Goal: Check status: Check status

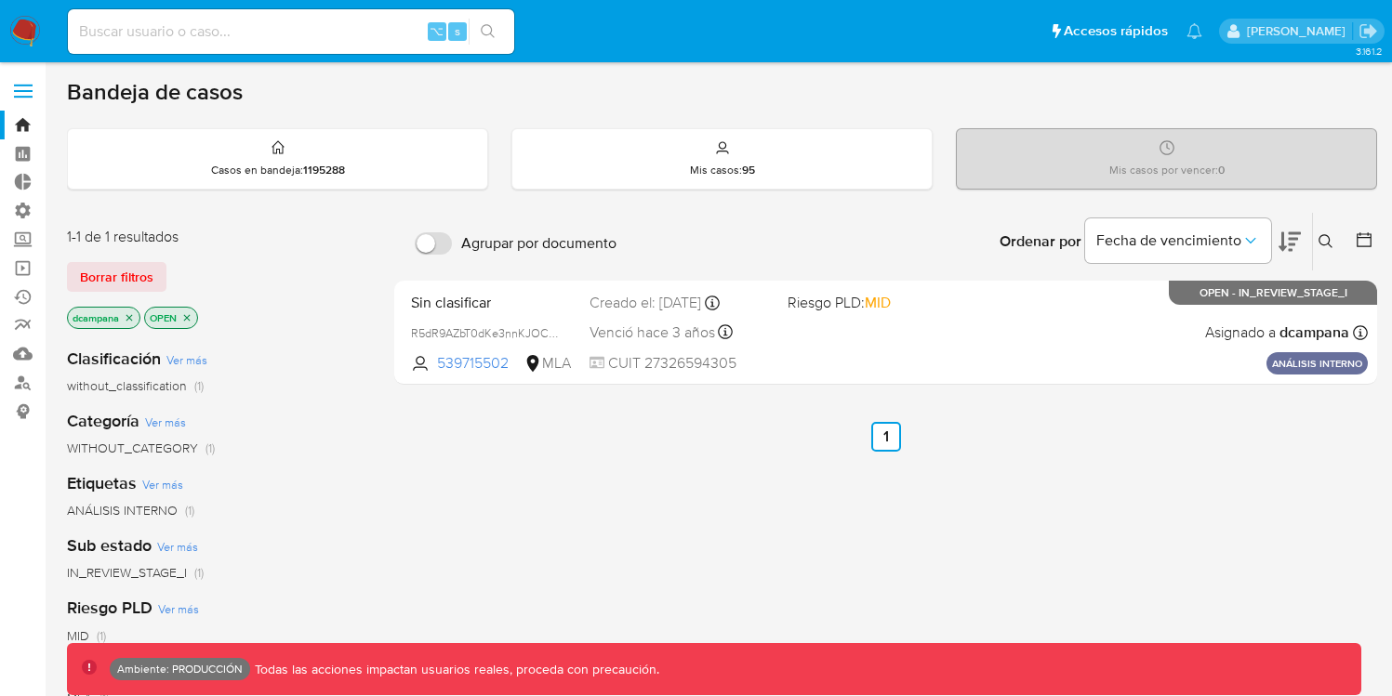
click at [26, 85] on span at bounding box center [23, 85] width 19 height 3
click at [0, 0] on input "checkbox" at bounding box center [0, 0] width 0 height 0
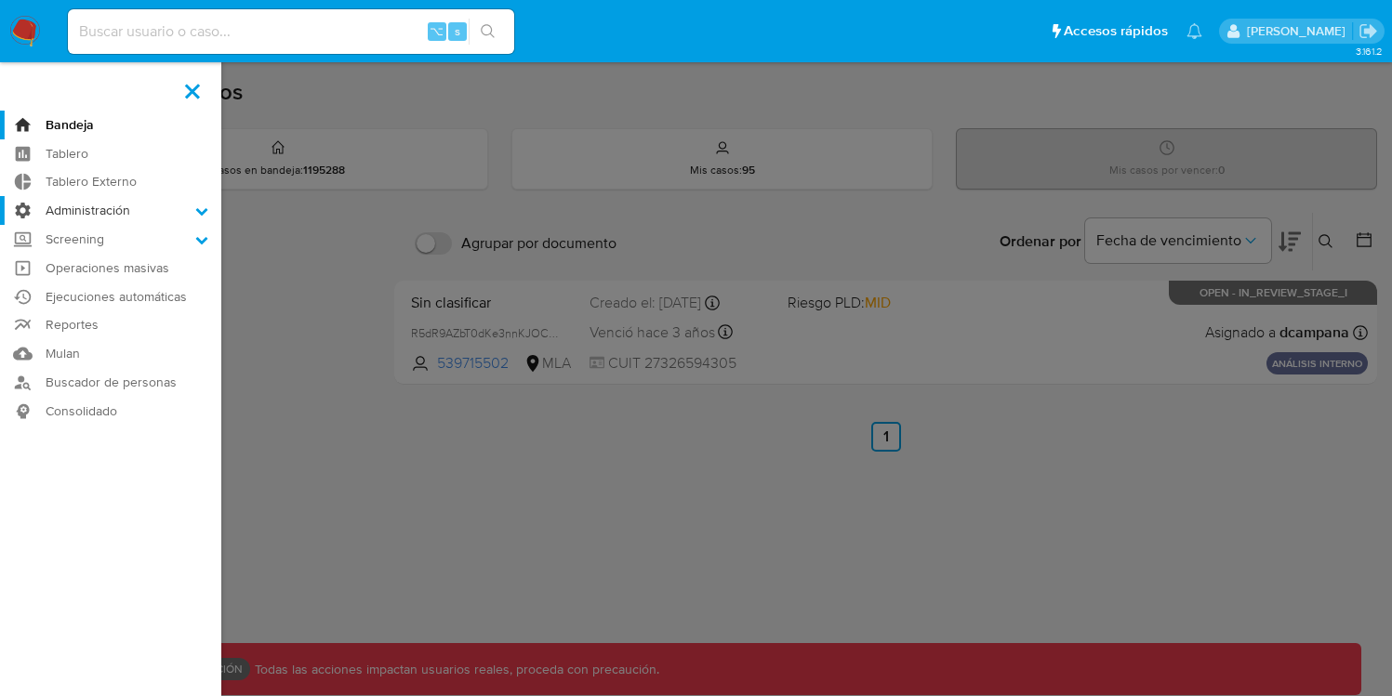
click at [160, 216] on label "Administración" at bounding box center [110, 210] width 221 height 29
click at [0, 0] on input "Administración" at bounding box center [0, 0] width 0 height 0
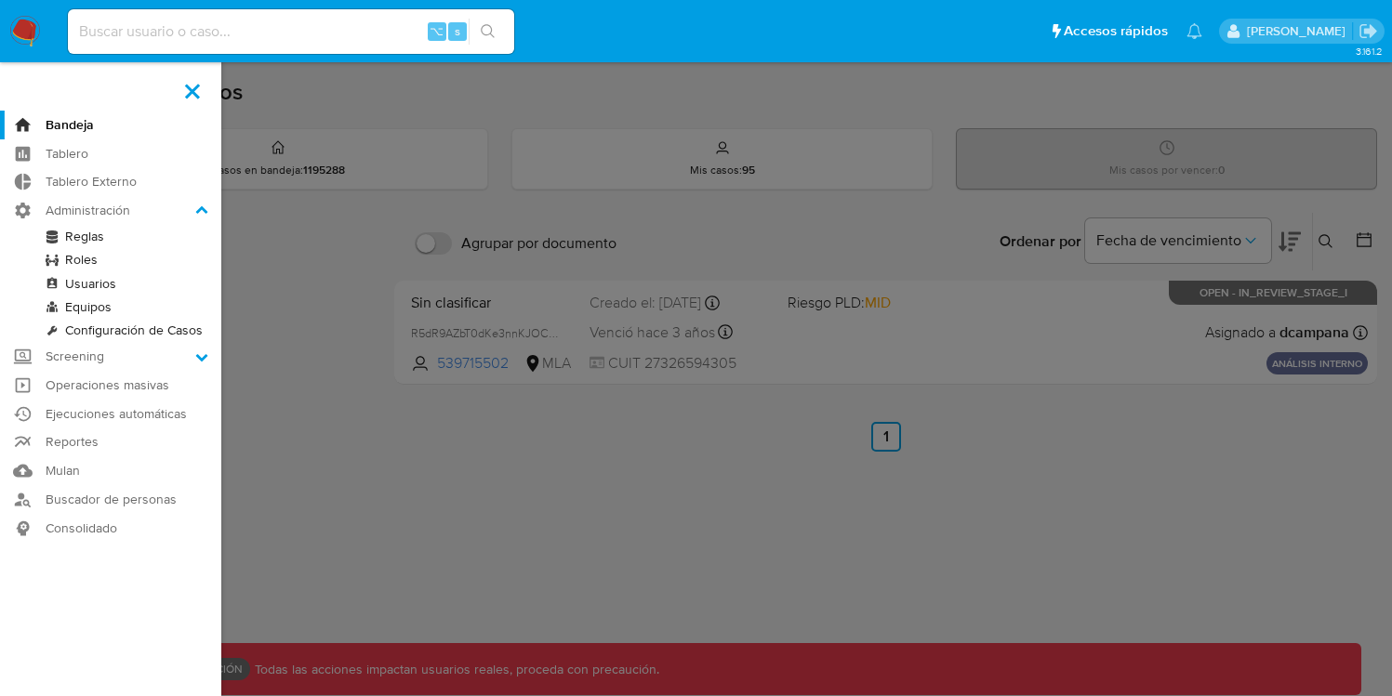
click at [106, 337] on link "Configuración de Casos" at bounding box center [110, 330] width 221 height 23
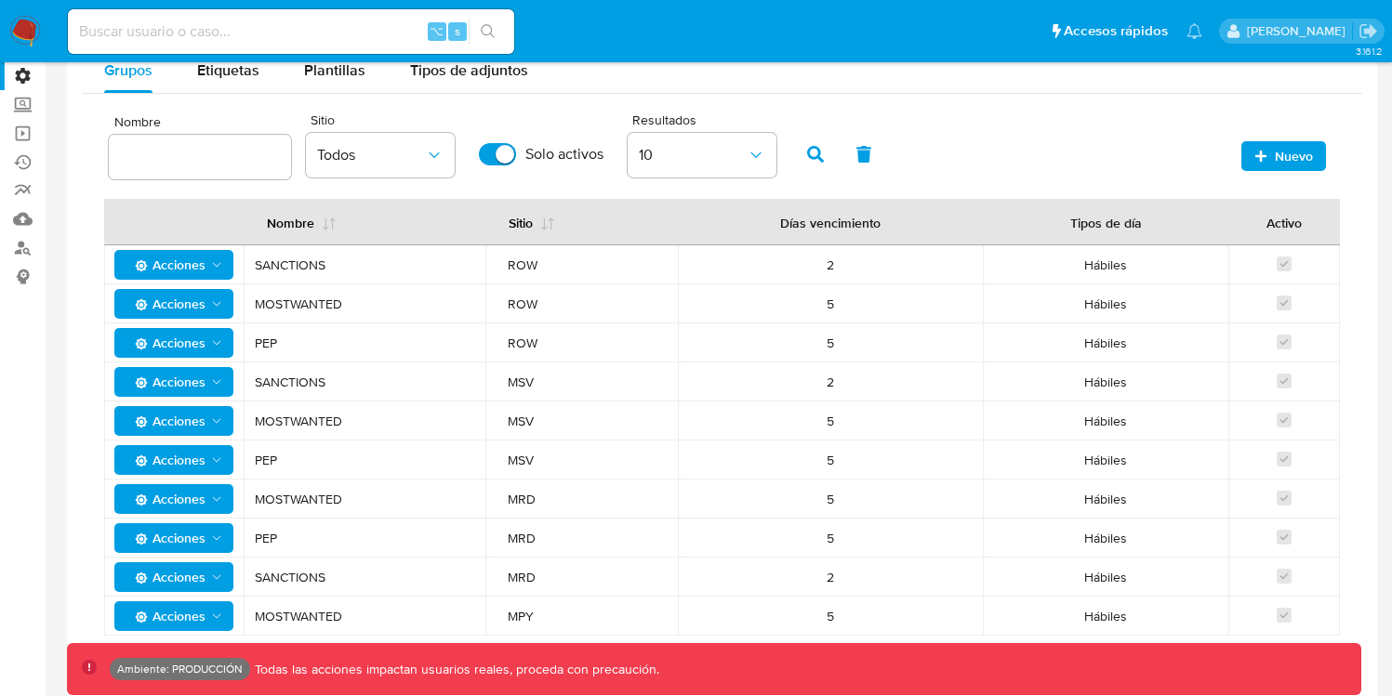
scroll to position [148, 0]
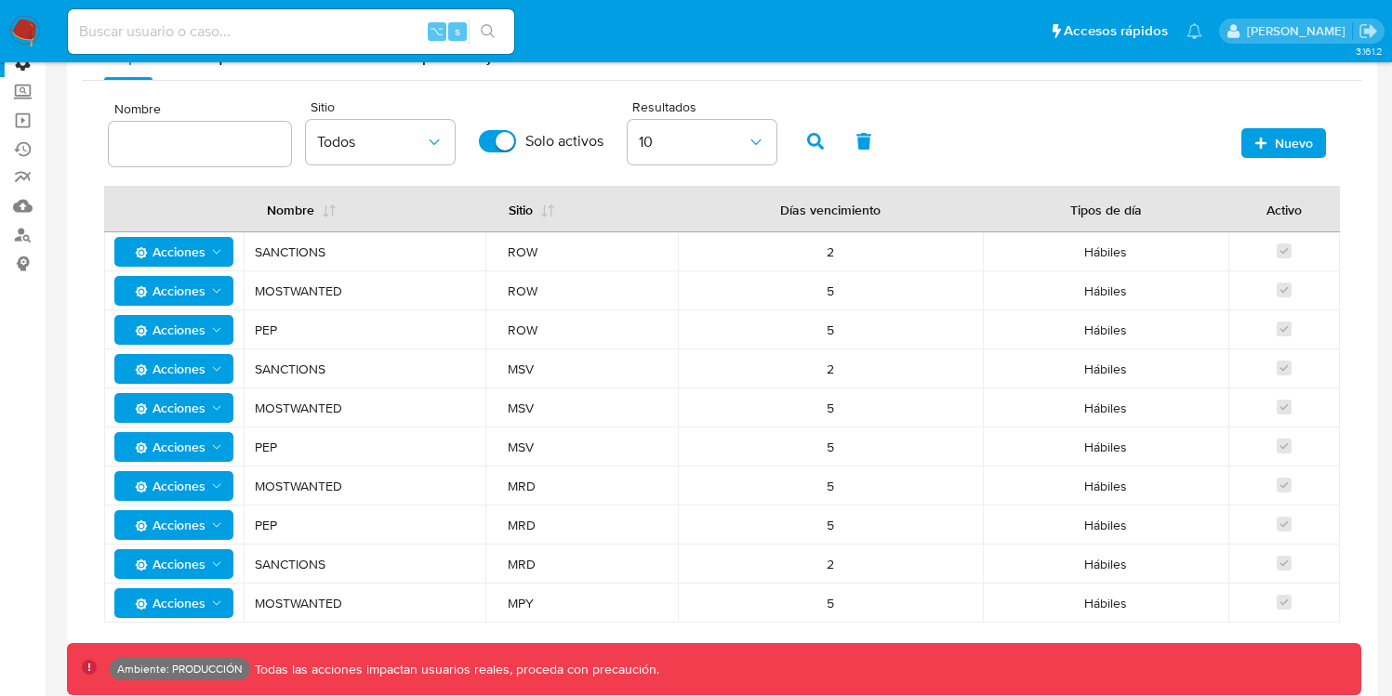
click at [192, 251] on span "Acciones" at bounding box center [166, 252] width 78 height 30
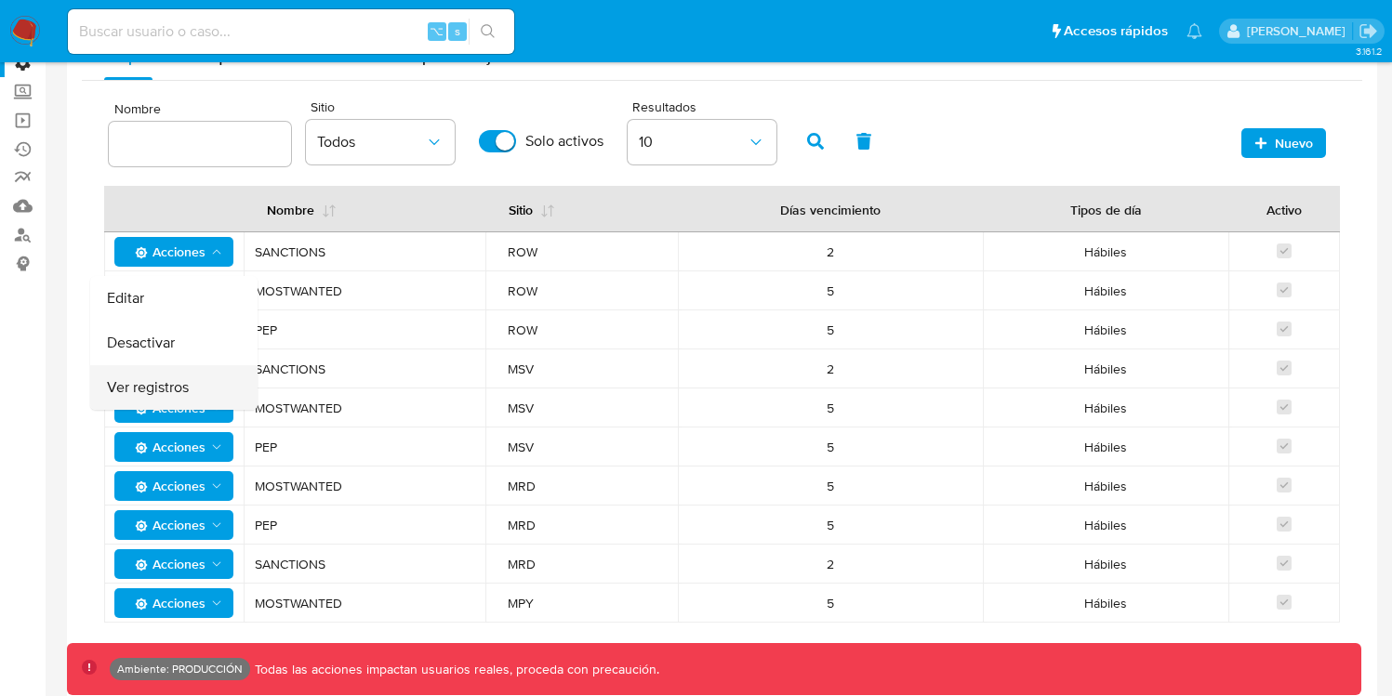
click at [183, 376] on button "Ver registros" at bounding box center [173, 387] width 167 height 45
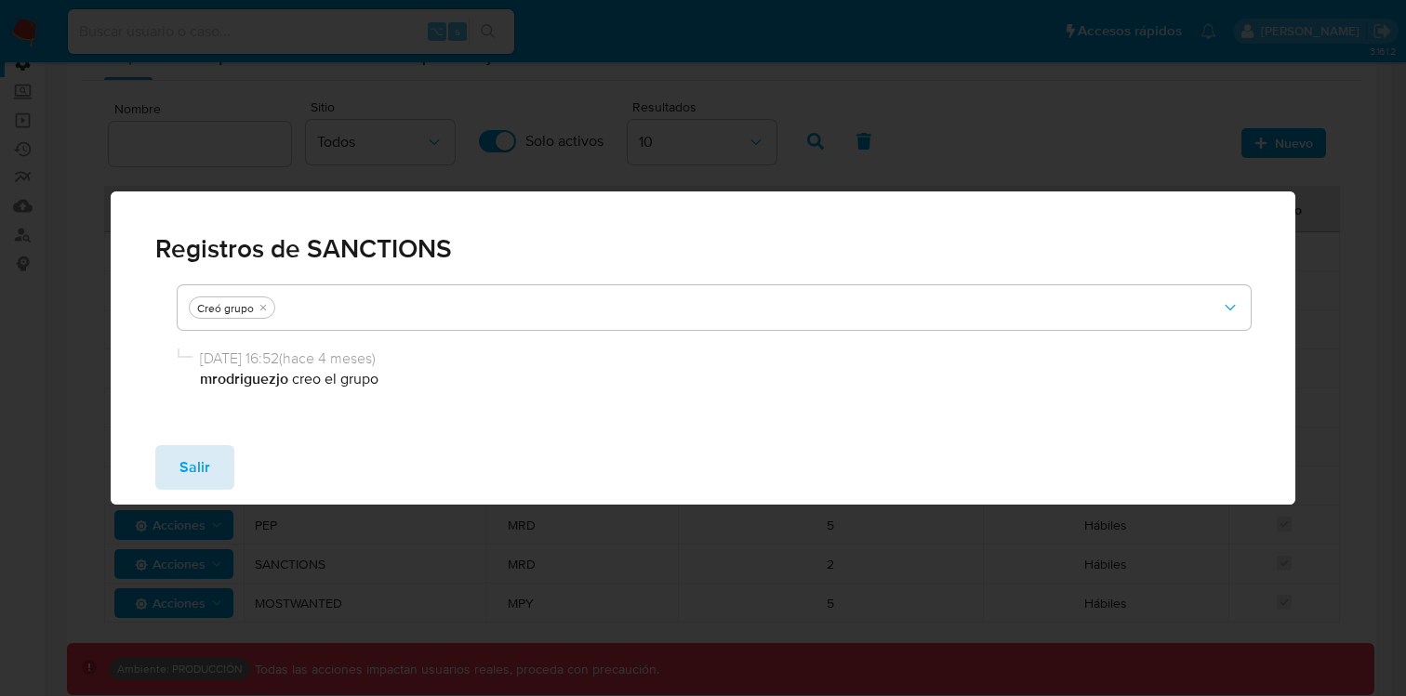
click at [206, 471] on span "Salir" at bounding box center [194, 467] width 31 height 41
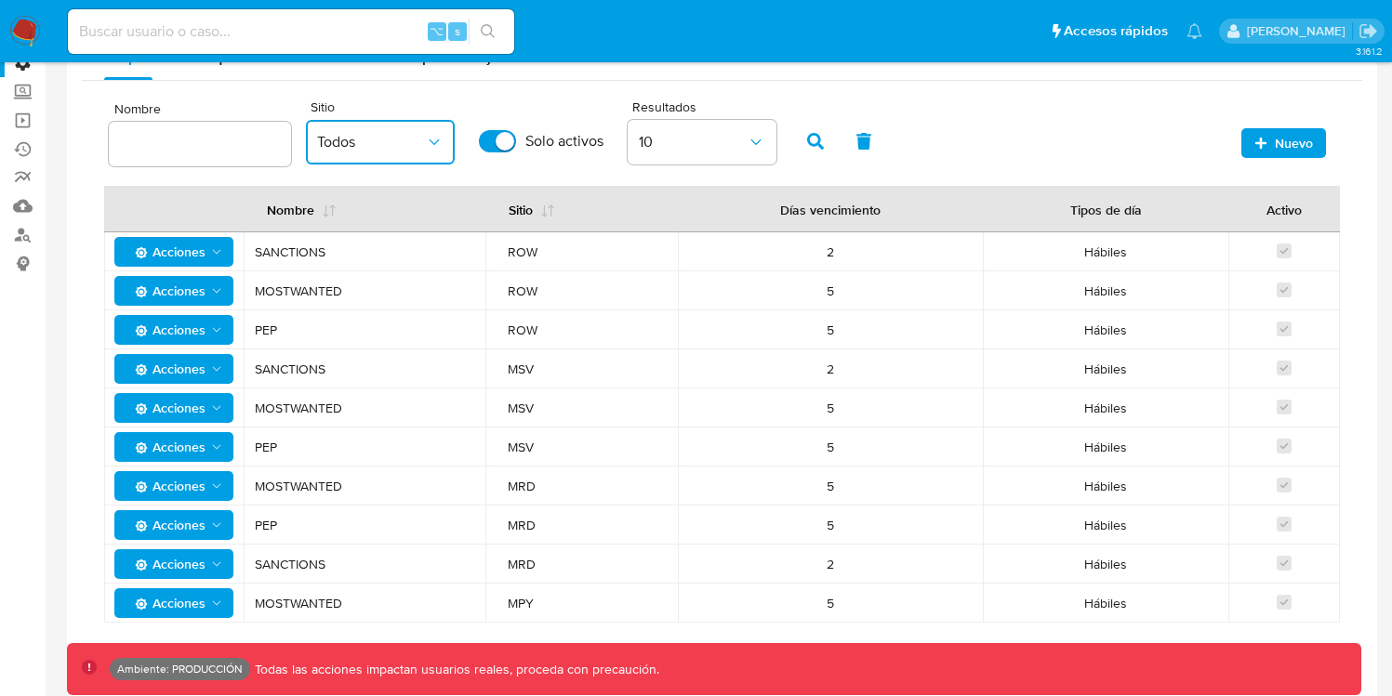
click at [396, 145] on span "Todos" at bounding box center [371, 142] width 108 height 19
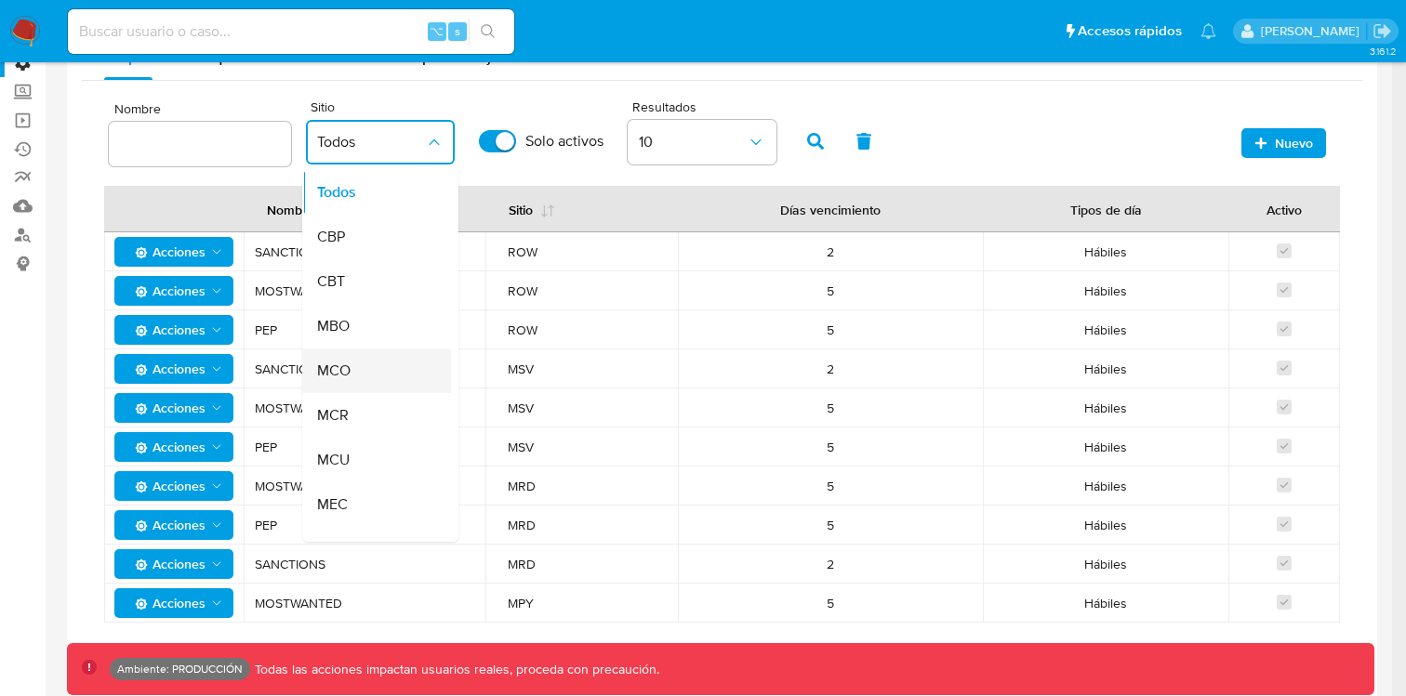
click at [375, 352] on div "MCO" at bounding box center [371, 371] width 108 height 45
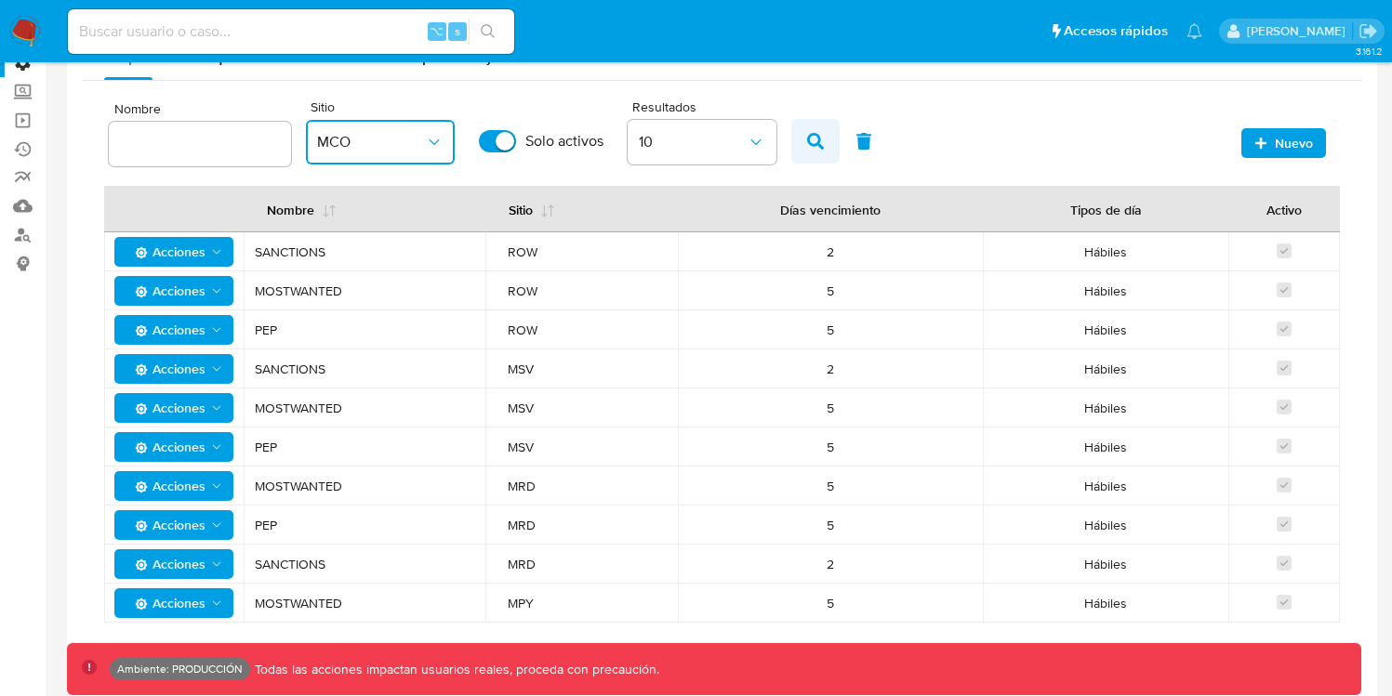
click at [810, 141] on icon "button" at bounding box center [815, 141] width 17 height 17
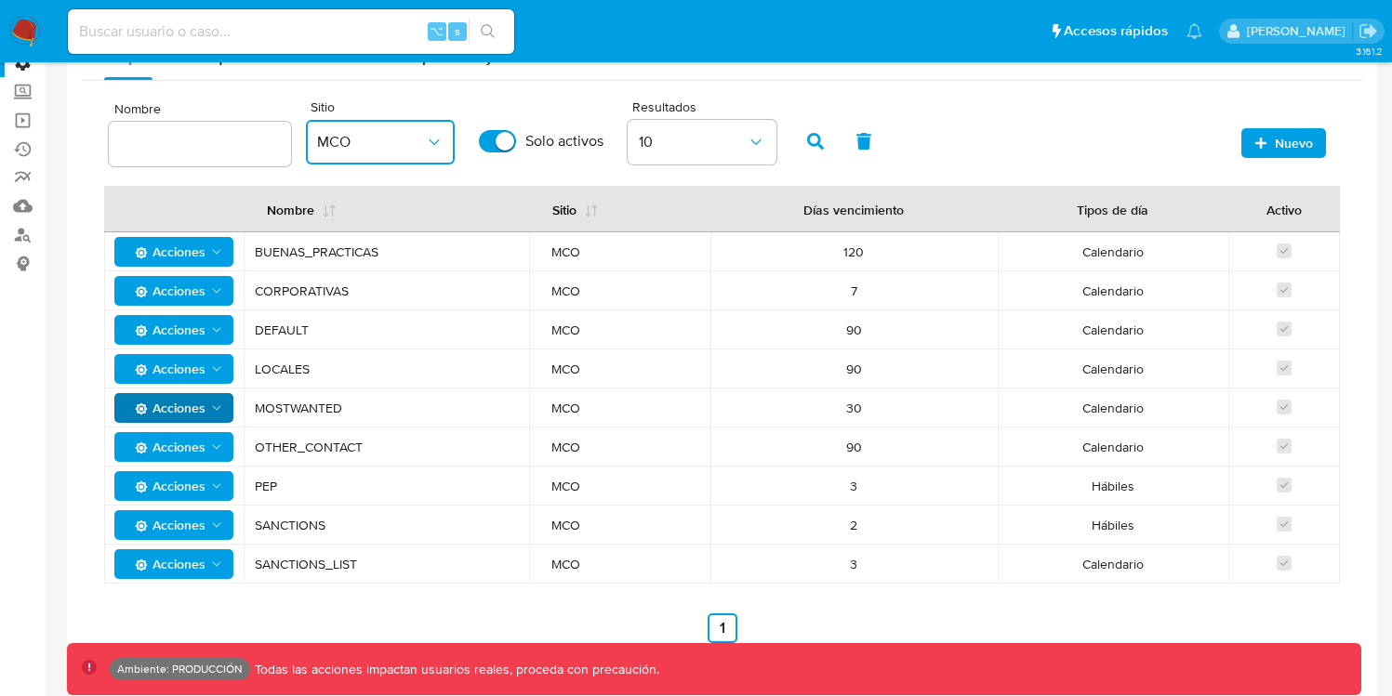
click at [178, 412] on span "Acciones" at bounding box center [166, 408] width 78 height 30
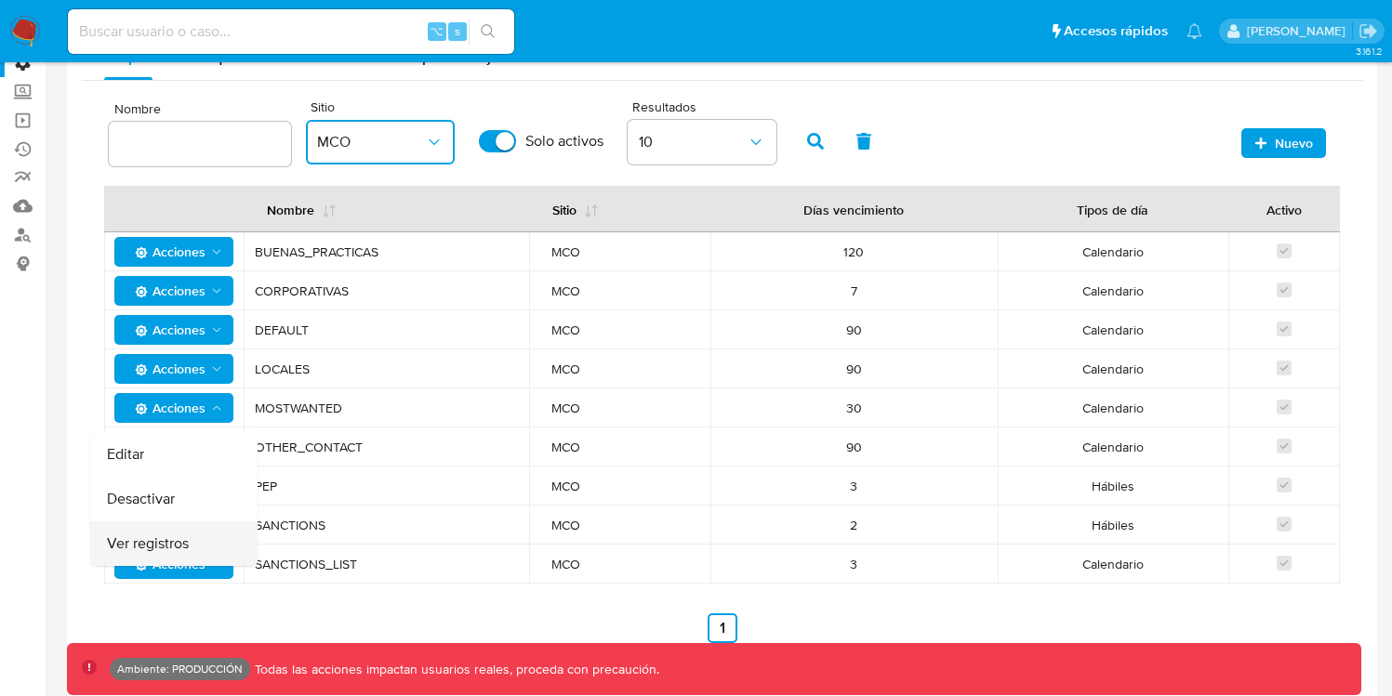
click at [192, 535] on button "Ver registros" at bounding box center [173, 543] width 167 height 45
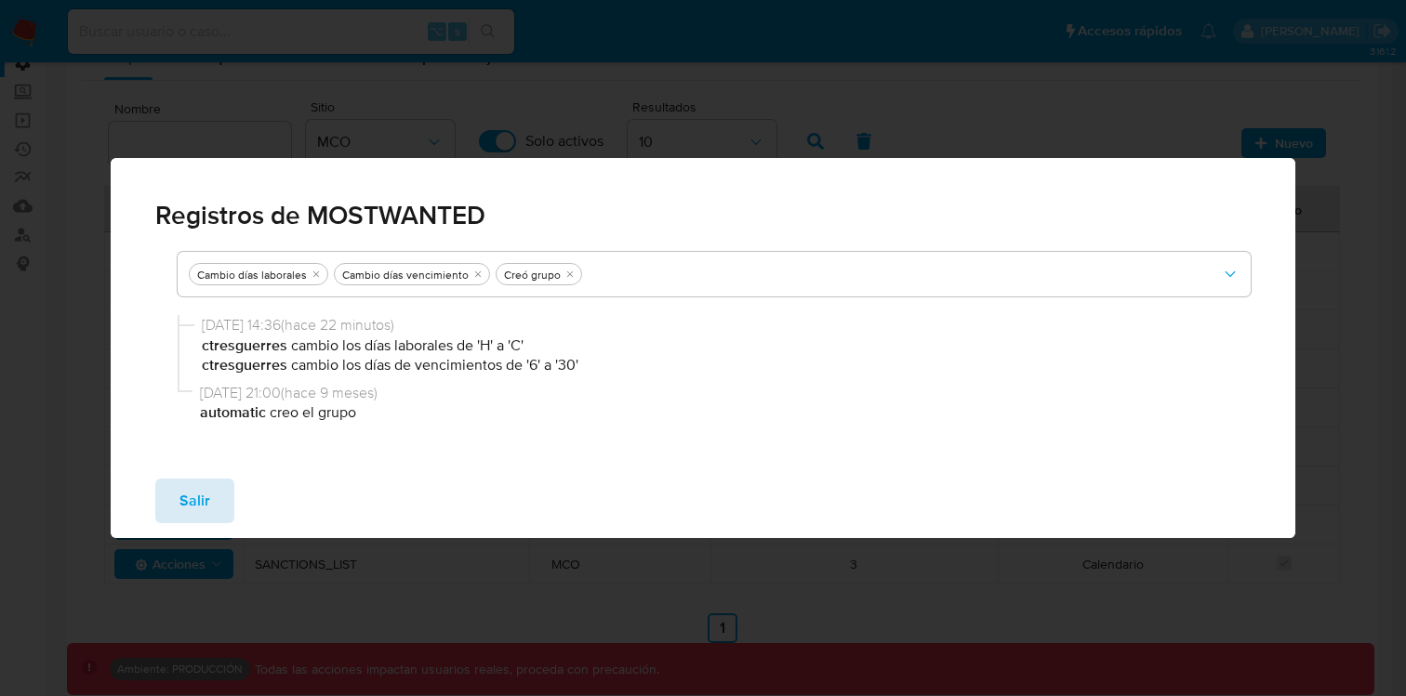
click at [215, 496] on button "Salir" at bounding box center [194, 501] width 79 height 45
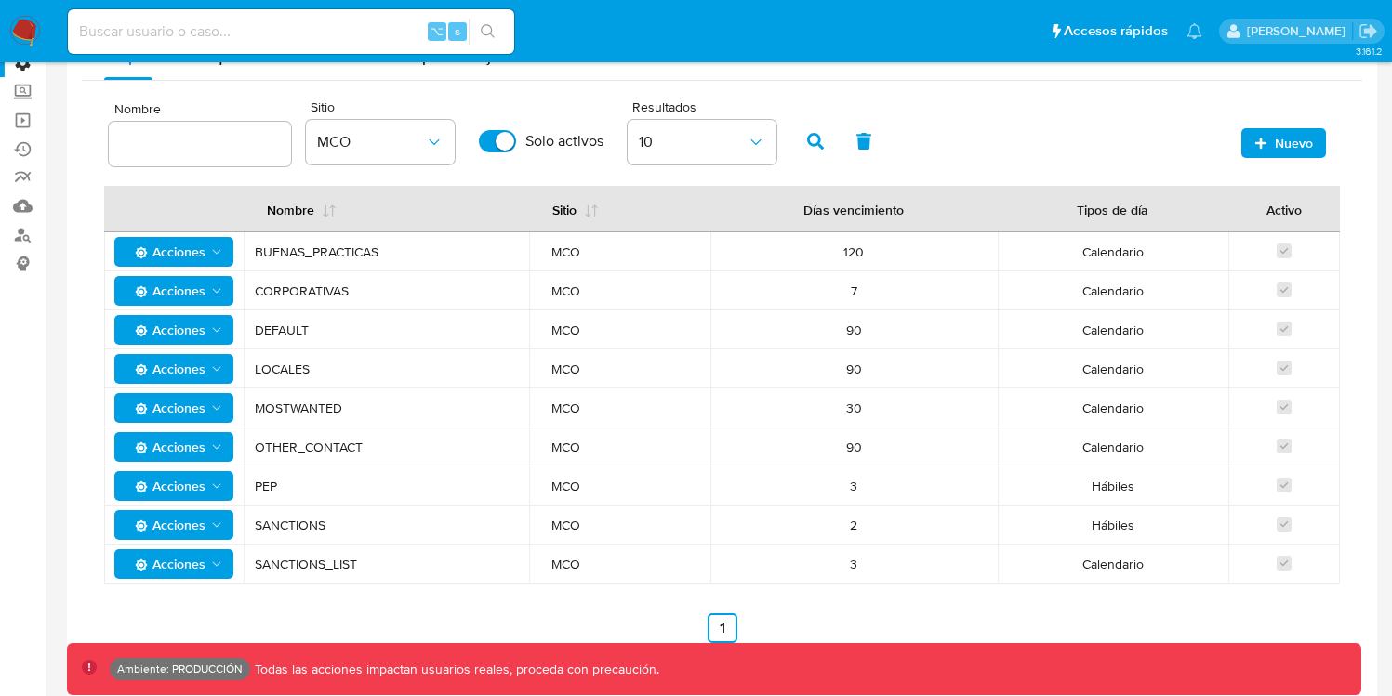
click at [212, 410] on icon "Acciones" at bounding box center [216, 408] width 15 height 15
